Goal: Task Accomplishment & Management: Use online tool/utility

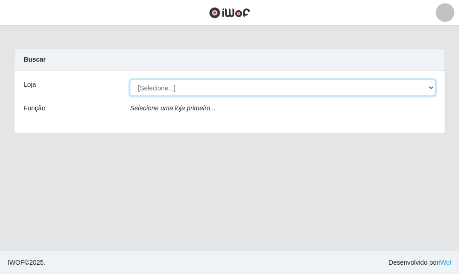
click at [215, 93] on select "[Selecione...] O ROSÁRIO ALIMENTOS" at bounding box center [282, 88] width 305 height 16
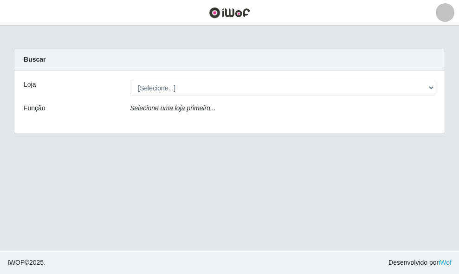
click at [212, 116] on div "Selecione uma loja primeiro..." at bounding box center [282, 110] width 319 height 13
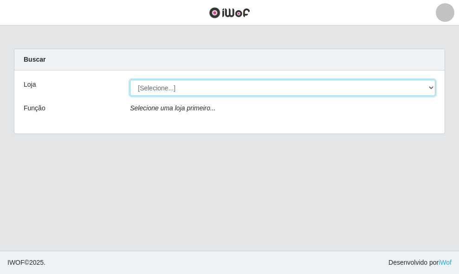
click at [213, 91] on select "[Selecione...] O ROSÁRIO ALIMENTOS" at bounding box center [282, 88] width 305 height 16
click at [130, 80] on select "[Selecione...] O ROSÁRIO ALIMENTOS" at bounding box center [282, 88] width 305 height 16
click at [213, 91] on select "[Selecione...] O ROSÁRIO ALIMENTOS" at bounding box center [282, 88] width 305 height 16
select select "349"
click at [130, 80] on select "[Selecione...] O ROSÁRIO ALIMENTOS" at bounding box center [282, 88] width 305 height 16
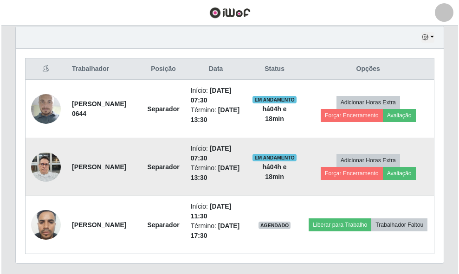
scroll to position [351, 0]
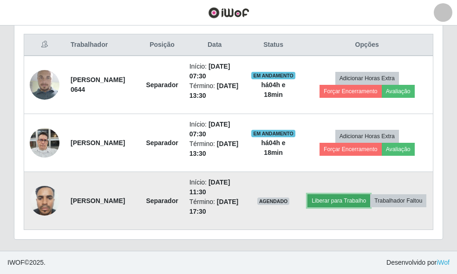
click at [370, 195] on button "Liberar para Trabalho" at bounding box center [338, 201] width 63 height 13
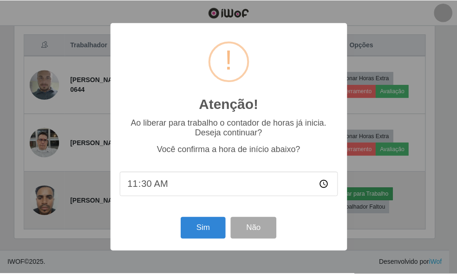
scroll to position [193, 422]
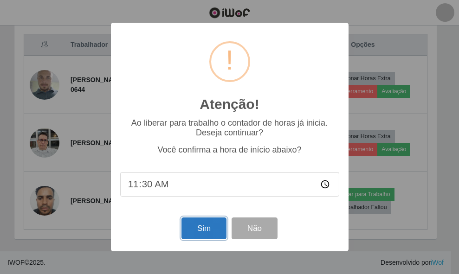
click at [212, 228] on button "Sim" at bounding box center [204, 229] width 45 height 22
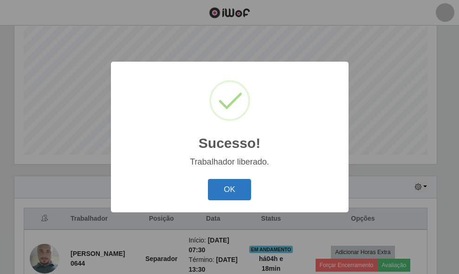
click at [234, 186] on button "OK" at bounding box center [229, 190] width 43 height 22
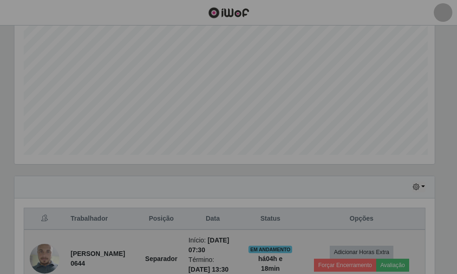
scroll to position [193, 428]
